Goal: Find specific page/section: Find specific page/section

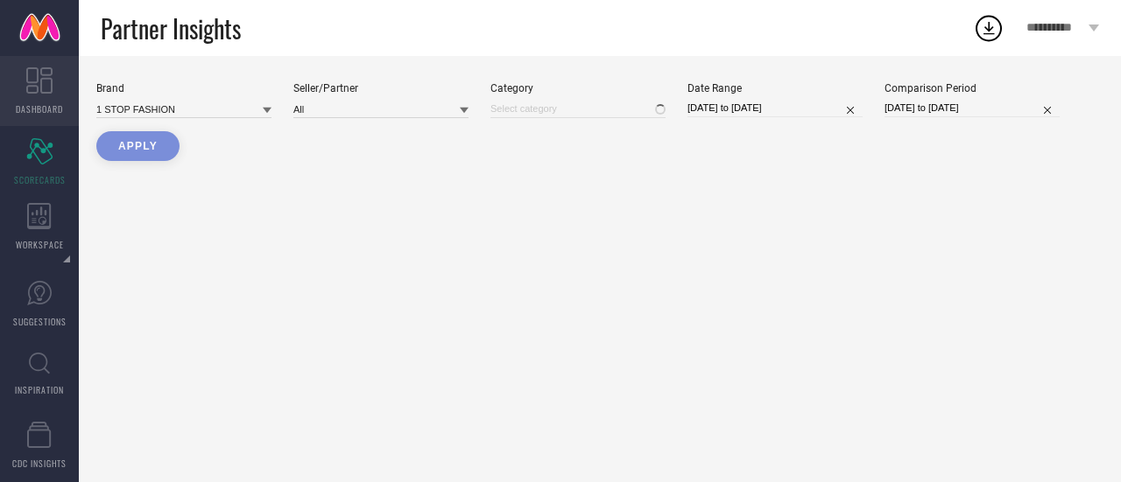
type input "All"
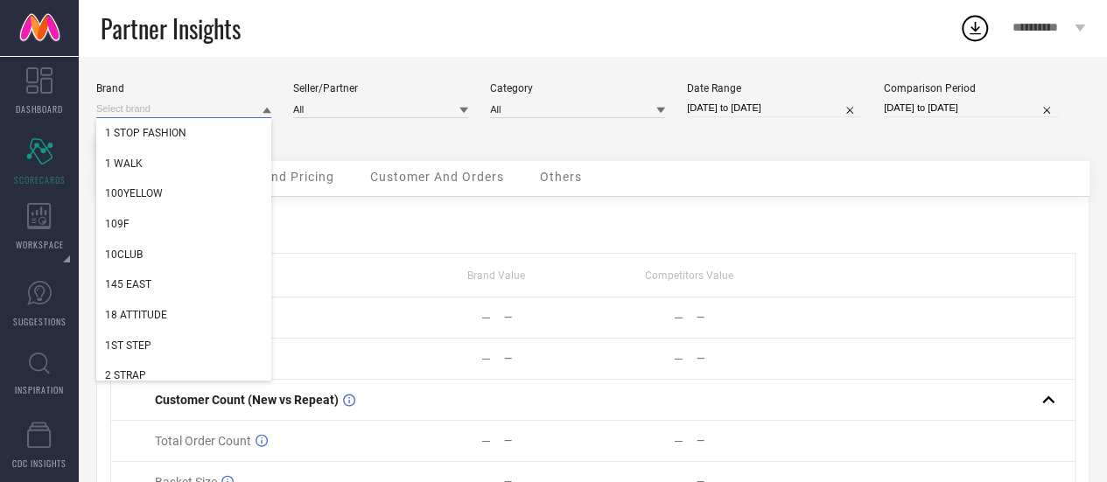
click at [256, 104] on input at bounding box center [183, 109] width 175 height 18
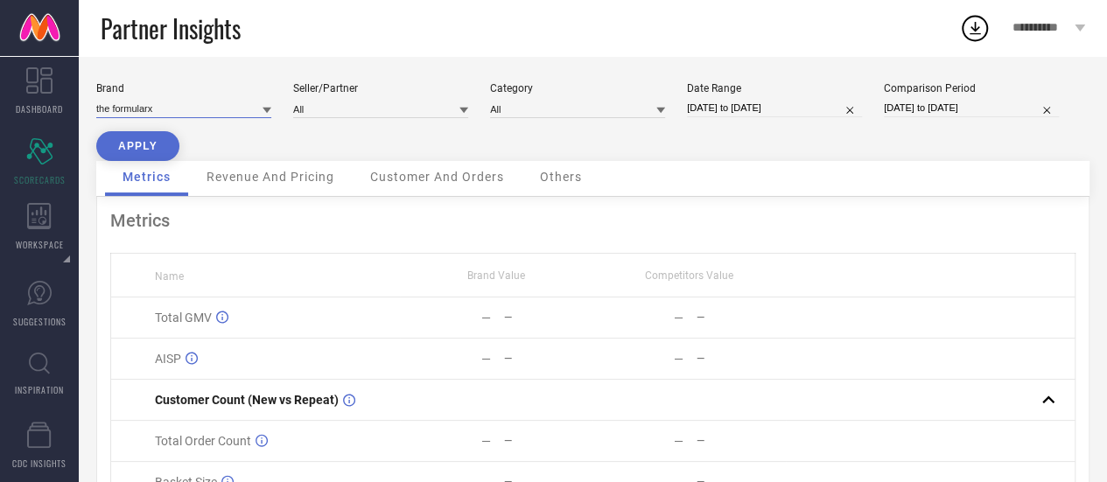
type input "the formularx"
click at [269, 109] on icon at bounding box center [267, 111] width 9 height 6
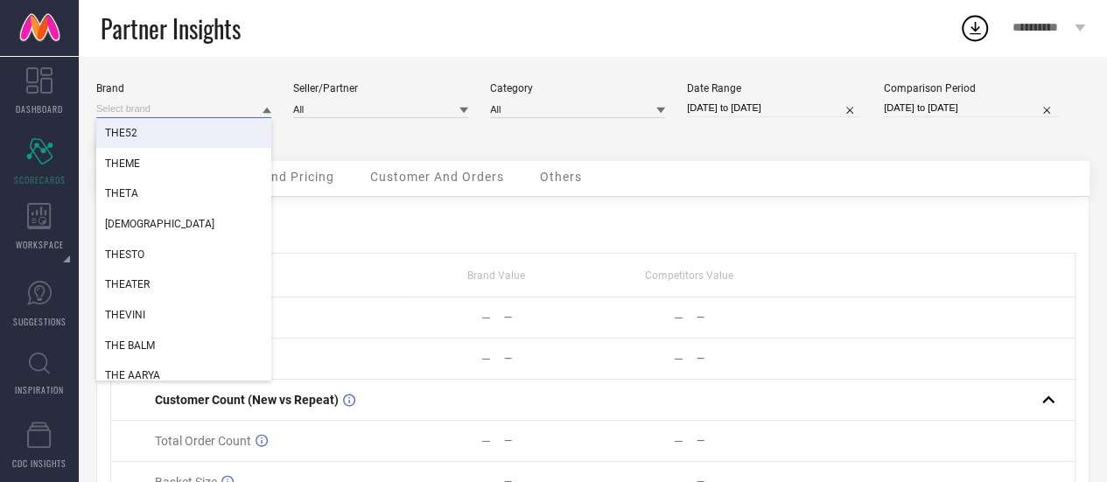
click at [214, 111] on input at bounding box center [183, 109] width 175 height 18
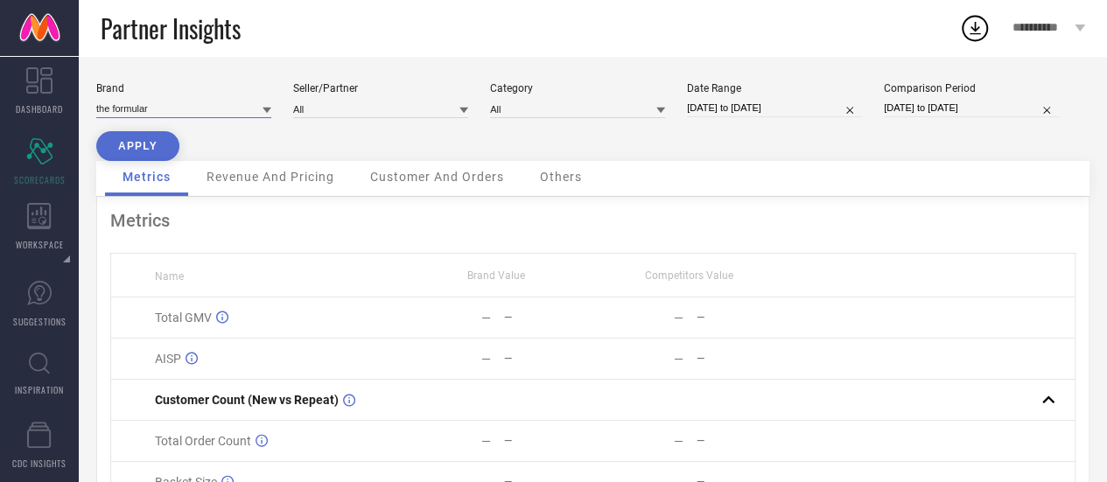
type input "the formularx"
click at [226, 111] on input "the formularx" at bounding box center [183, 109] width 175 height 18
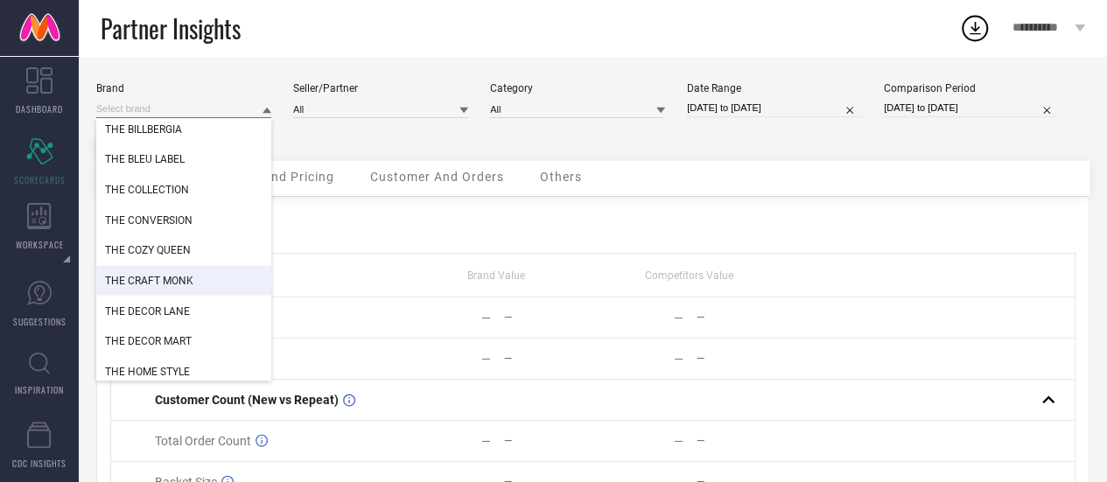
scroll to position [1945, 0]
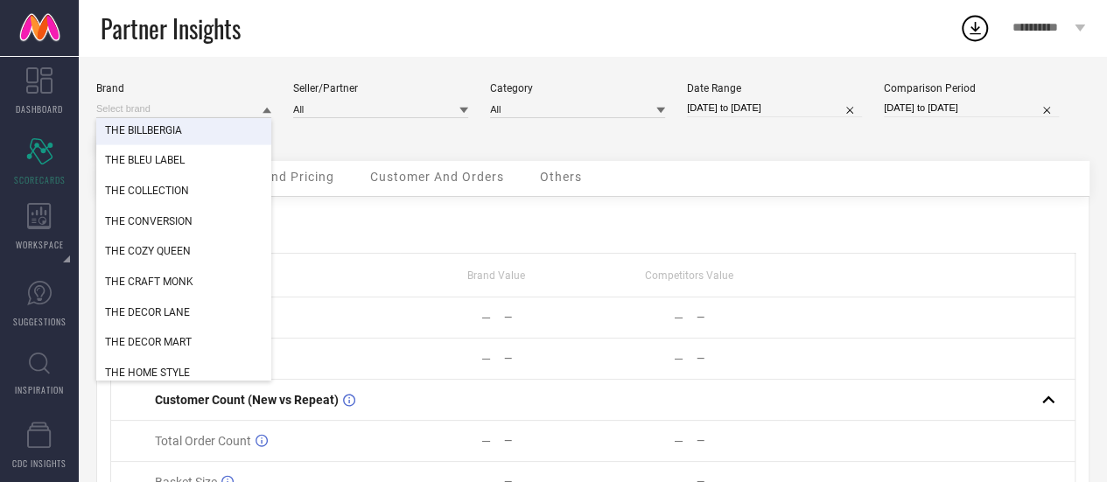
click at [249, 69] on div "Brand THE BANYAN TEE THE BATH STORE THE BEAR HOUSE THE BEAUTY CO. THE BILLBERGI…" at bounding box center [593, 356] width 1029 height 601
